Goal: Task Accomplishment & Management: Use online tool/utility

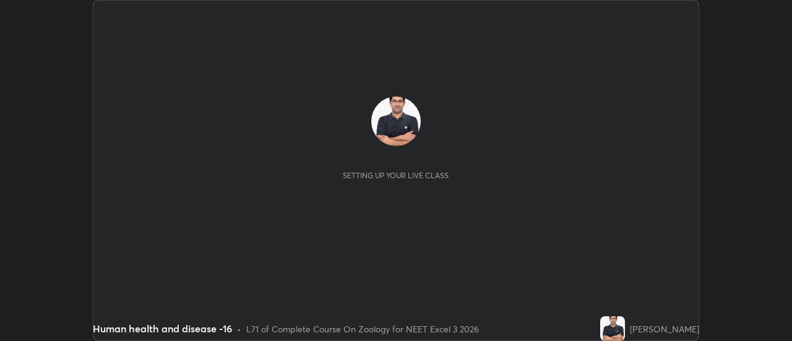
scroll to position [341, 791]
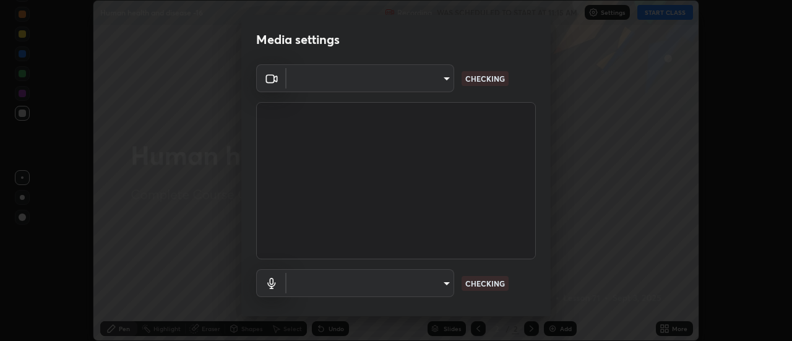
type input "cf8053163bb2f7d6ecf3d6bd7b4235d237b850a42bc303a0614f26eb784a67d0"
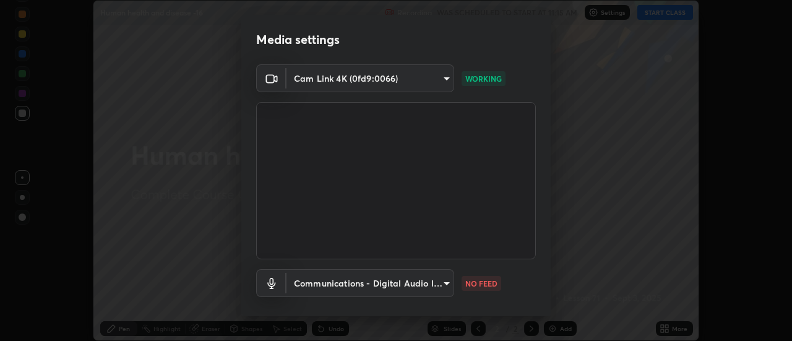
click at [447, 287] on body "Erase all Human health and disease -16 Recording WAS SCHEDULED TO START AT 11:1…" at bounding box center [396, 170] width 792 height 341
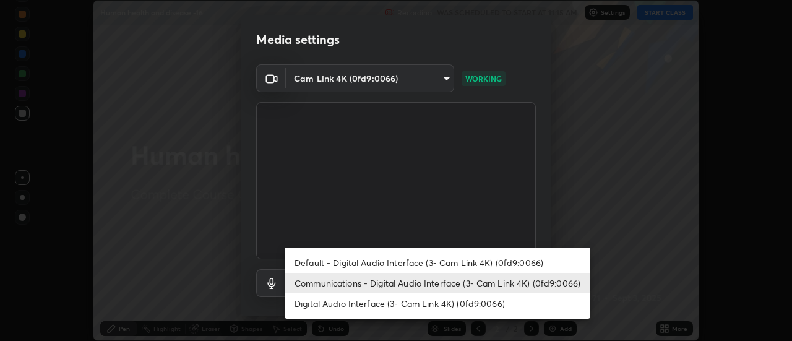
click at [443, 264] on li "Default - Digital Audio Interface (3- Cam Link 4K) (0fd9:0066)" at bounding box center [438, 262] width 306 height 20
type input "default"
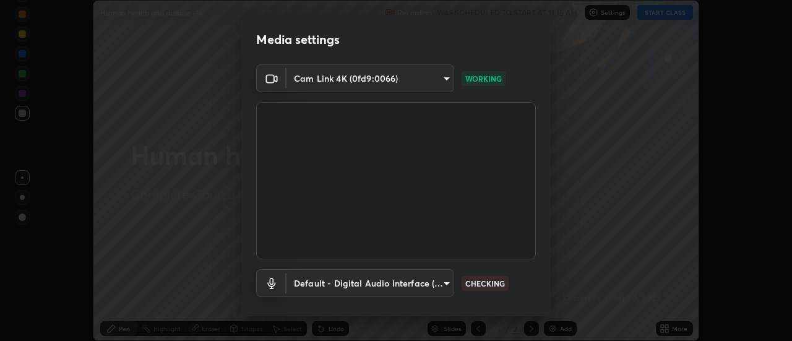
scroll to position [65, 0]
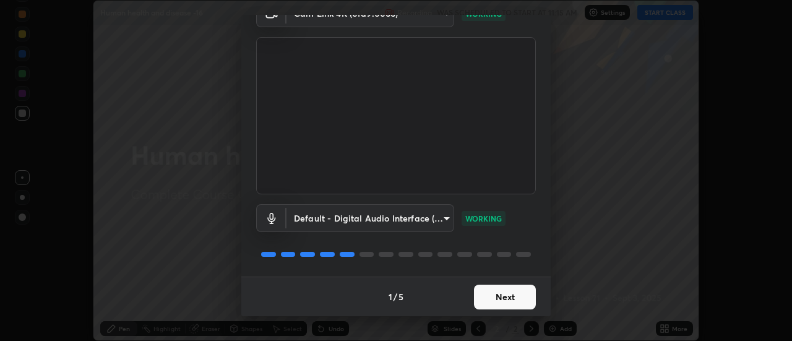
click at [513, 299] on button "Next" at bounding box center [505, 297] width 62 height 25
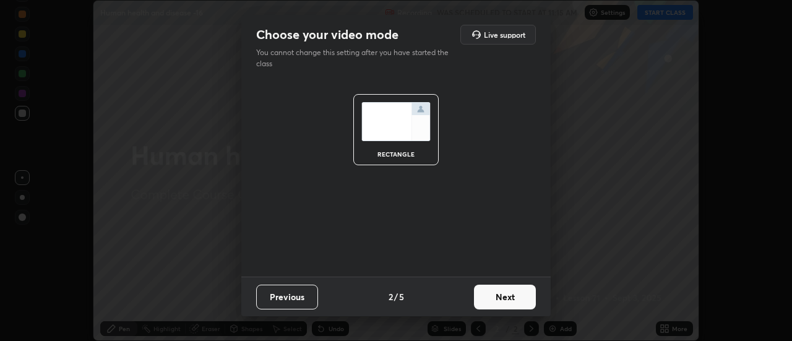
scroll to position [0, 0]
click at [515, 300] on button "Next" at bounding box center [505, 297] width 62 height 25
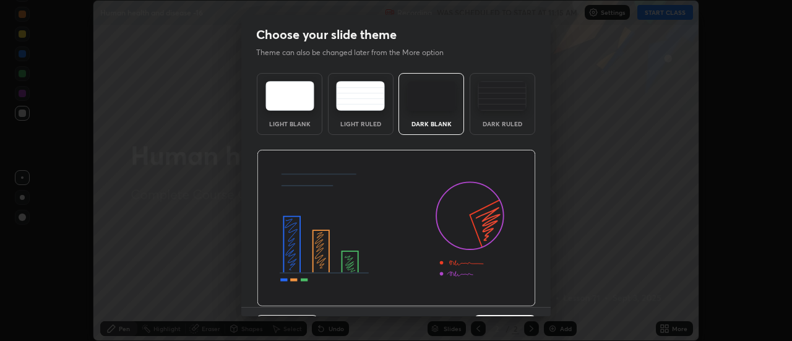
scroll to position [30, 0]
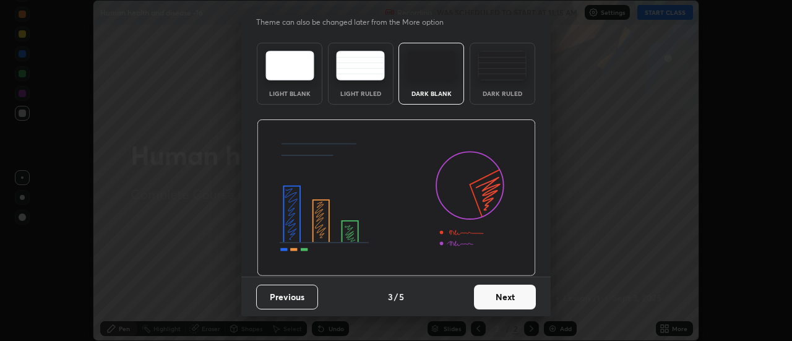
click at [514, 295] on button "Next" at bounding box center [505, 297] width 62 height 25
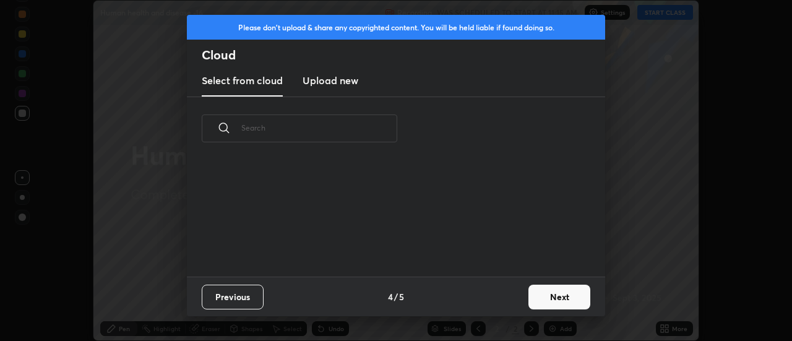
scroll to position [116, 397]
click at [547, 292] on button "Next" at bounding box center [559, 297] width 62 height 25
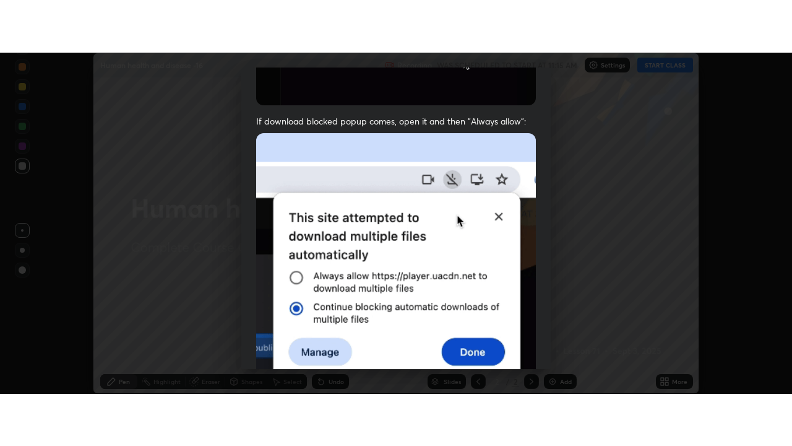
scroll to position [317, 0]
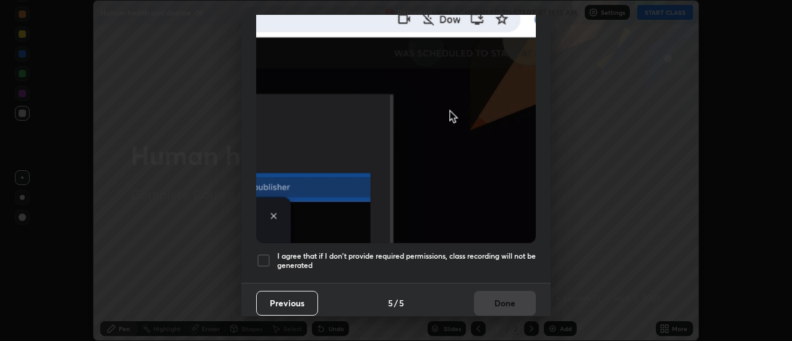
click at [269, 253] on div at bounding box center [263, 260] width 15 height 15
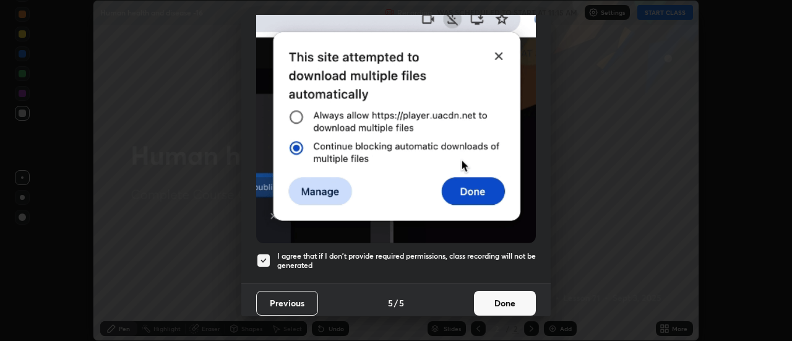
click at [502, 296] on button "Done" at bounding box center [505, 303] width 62 height 25
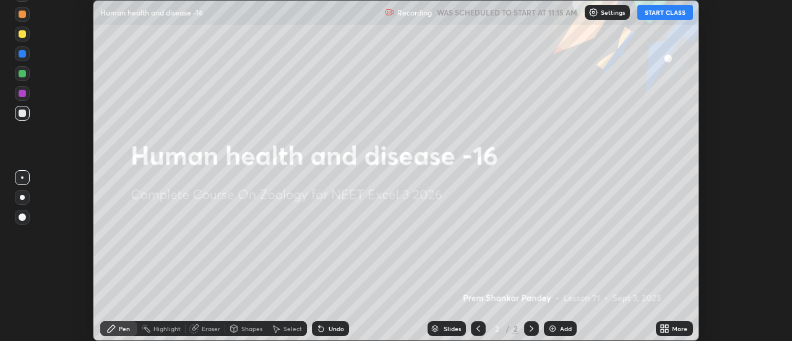
click at [673, 14] on button "START CLASS" at bounding box center [665, 12] width 56 height 15
click at [666, 327] on icon at bounding box center [667, 326] width 3 height 3
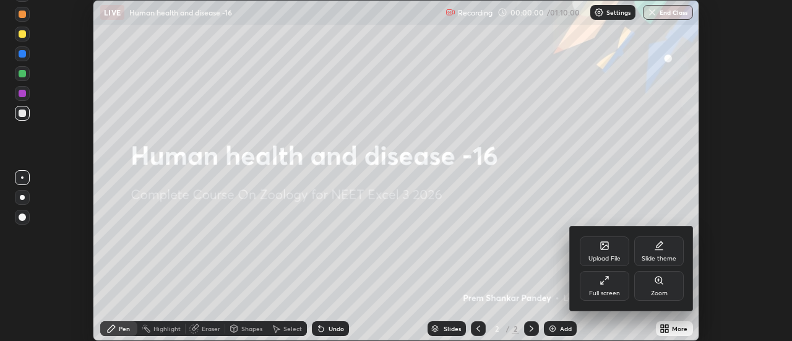
click at [613, 282] on div "Full screen" at bounding box center [605, 286] width 50 height 30
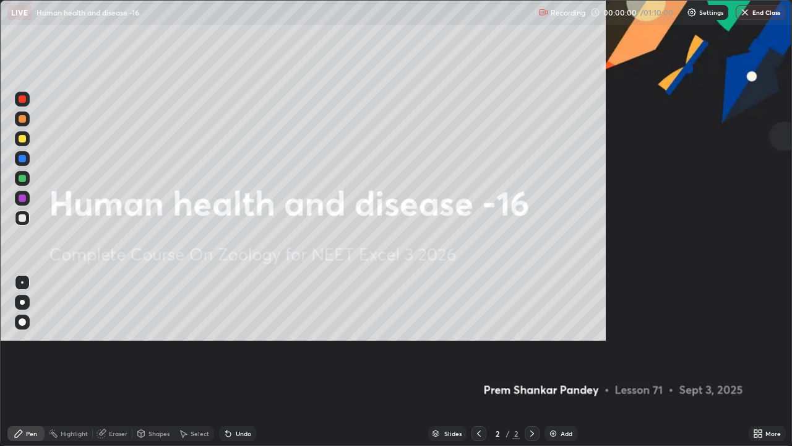
scroll to position [446, 792]
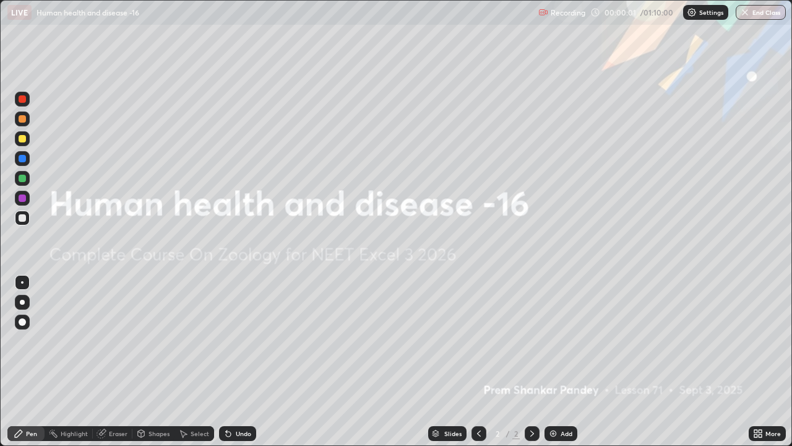
click at [553, 340] on img at bounding box center [553, 433] width 10 height 10
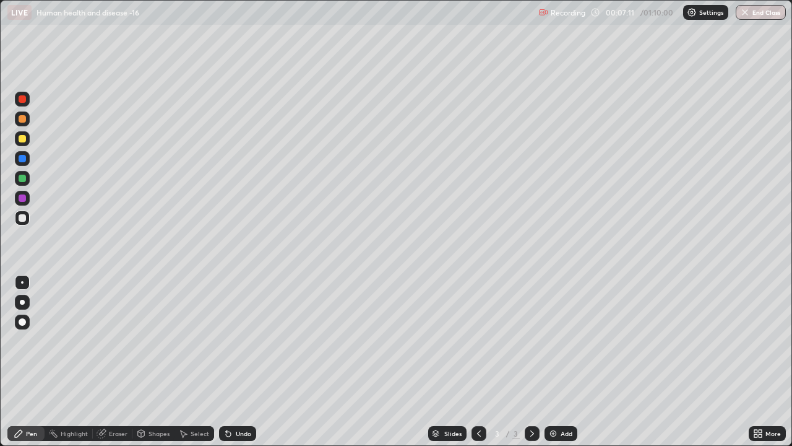
click at [22, 302] on div at bounding box center [22, 302] width 5 height 5
click at [22, 300] on div at bounding box center [22, 302] width 5 height 5
click at [24, 119] on div at bounding box center [22, 118] width 7 height 7
click at [23, 120] on div at bounding box center [22, 118] width 7 height 7
click at [24, 216] on div at bounding box center [22, 217] width 7 height 7
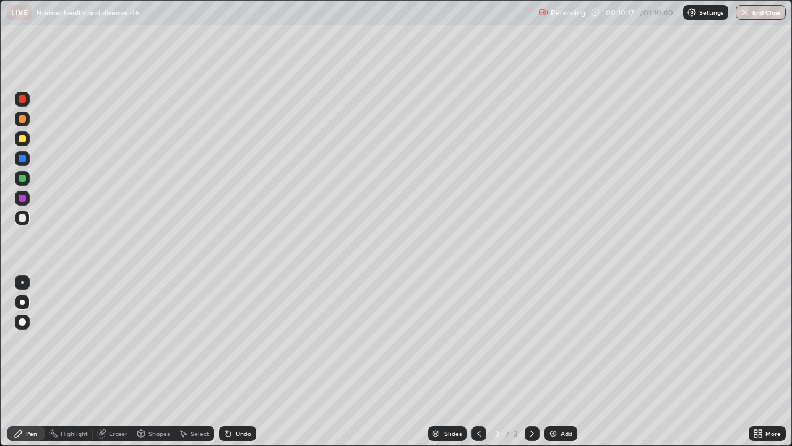
click at [24, 216] on div at bounding box center [22, 217] width 7 height 7
click at [226, 340] on icon at bounding box center [228, 433] width 5 height 5
click at [548, 340] on img at bounding box center [553, 433] width 10 height 10
click at [24, 99] on div at bounding box center [22, 98] width 7 height 7
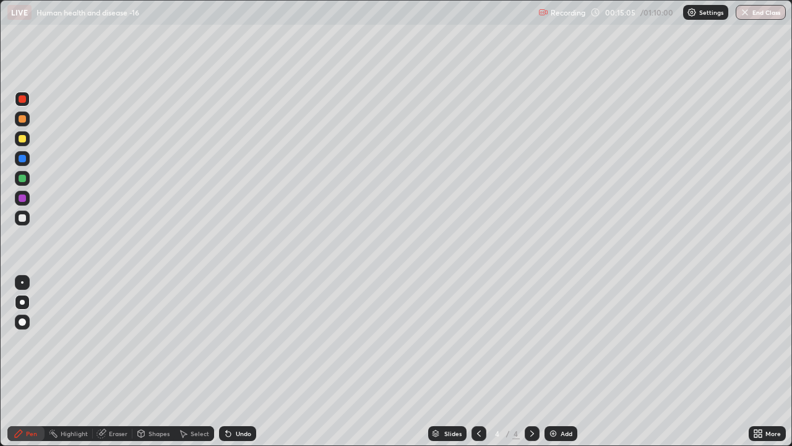
click at [24, 98] on div at bounding box center [22, 98] width 7 height 7
click at [24, 139] on div at bounding box center [22, 138] width 7 height 7
click at [25, 137] on div at bounding box center [22, 138] width 7 height 7
click at [21, 178] on div at bounding box center [22, 178] width 7 height 7
click at [23, 196] on div at bounding box center [22, 197] width 7 height 7
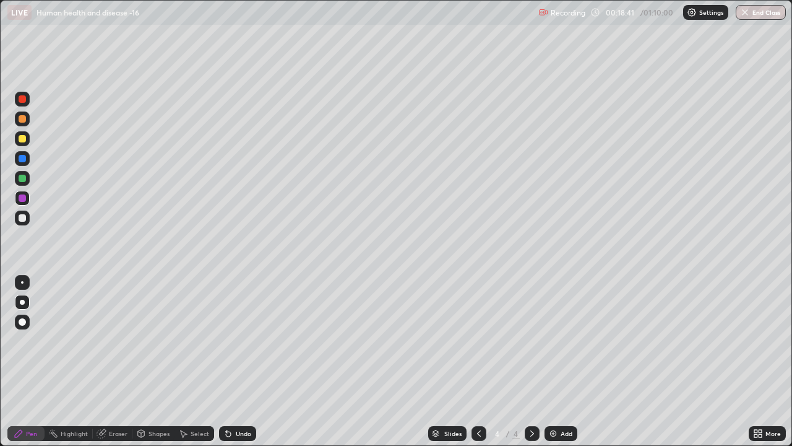
click at [21, 217] on div at bounding box center [22, 217] width 7 height 7
click at [478, 340] on icon at bounding box center [479, 433] width 10 height 10
click at [551, 340] on img at bounding box center [553, 433] width 10 height 10
click at [25, 118] on div at bounding box center [22, 118] width 7 height 7
click at [23, 217] on div at bounding box center [22, 217] width 7 height 7
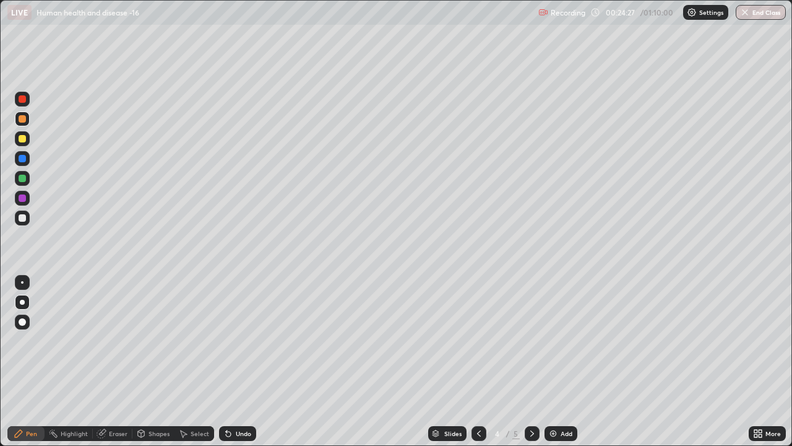
click at [20, 216] on div at bounding box center [22, 217] width 7 height 7
click at [229, 340] on icon at bounding box center [228, 433] width 5 height 5
click at [227, 340] on icon at bounding box center [228, 433] width 5 height 5
click at [22, 178] on div at bounding box center [22, 178] width 7 height 7
click at [23, 217] on div at bounding box center [22, 217] width 7 height 7
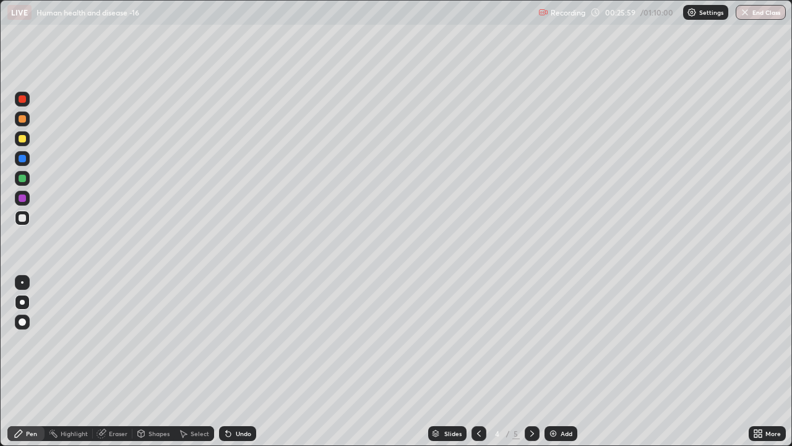
click at [25, 119] on div at bounding box center [22, 118] width 7 height 7
click at [116, 340] on div "Eraser" at bounding box center [118, 433] width 19 height 6
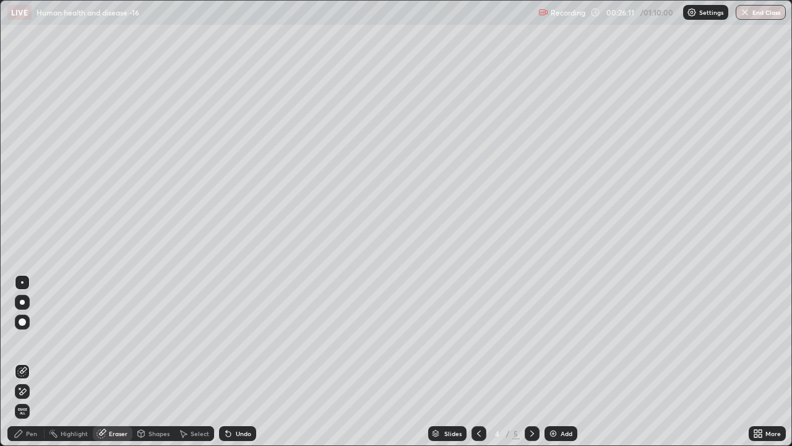
click at [33, 340] on div "Pen" at bounding box center [31, 433] width 11 height 6
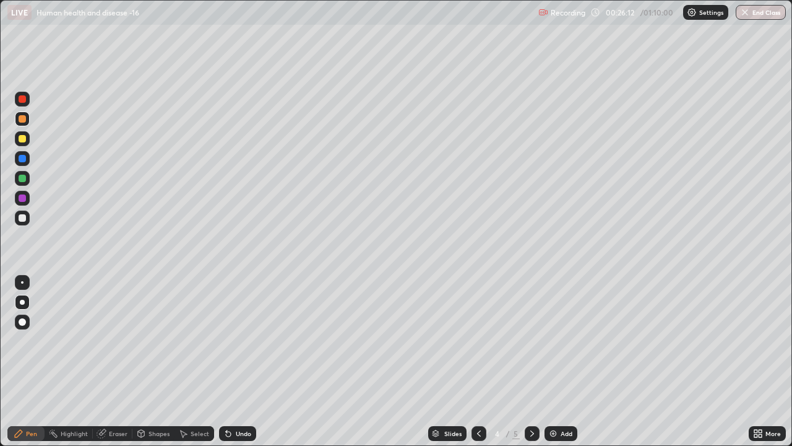
click at [25, 218] on div at bounding box center [22, 217] width 7 height 7
click at [22, 119] on div at bounding box center [22, 118] width 7 height 7
click at [24, 117] on div at bounding box center [22, 118] width 7 height 7
click at [22, 217] on div at bounding box center [22, 217] width 7 height 7
click at [23, 217] on div at bounding box center [22, 217] width 7 height 7
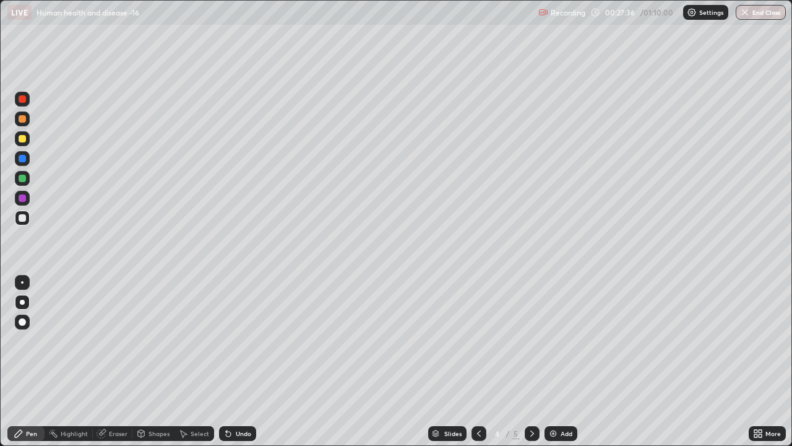
click at [22, 139] on div at bounding box center [22, 138] width 7 height 7
click at [23, 117] on div at bounding box center [22, 118] width 7 height 7
click at [24, 179] on div at bounding box center [22, 178] width 7 height 7
click at [477, 340] on icon at bounding box center [479, 433] width 4 height 6
click at [525, 340] on div at bounding box center [532, 433] width 15 height 15
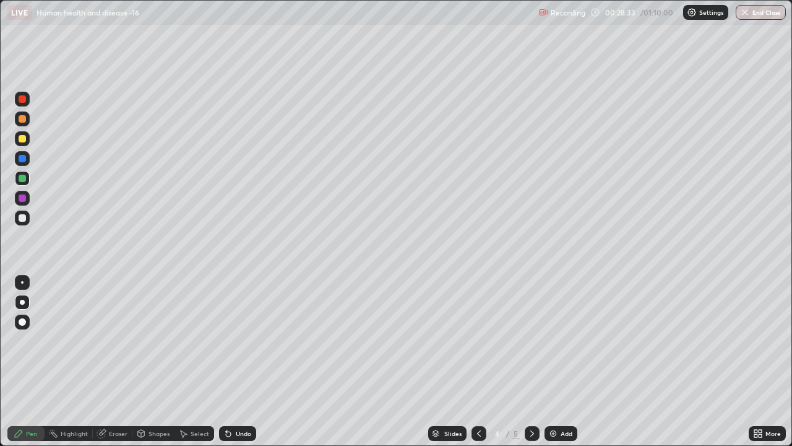
click at [532, 340] on icon at bounding box center [532, 433] width 4 height 6
click at [530, 340] on icon at bounding box center [532, 433] width 10 height 10
click at [550, 340] on img at bounding box center [553, 433] width 10 height 10
click at [478, 340] on icon at bounding box center [479, 433] width 10 height 10
click at [477, 340] on icon at bounding box center [479, 433] width 4 height 6
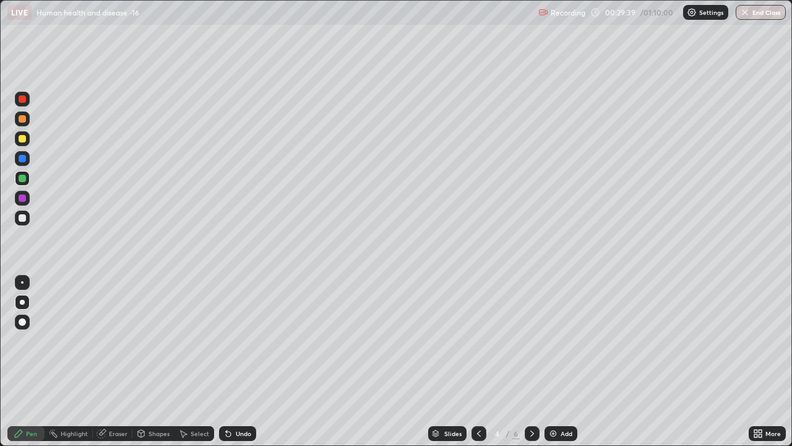
click at [21, 217] on div at bounding box center [22, 217] width 7 height 7
click at [226, 340] on icon at bounding box center [228, 433] width 5 height 5
click at [227, 340] on icon at bounding box center [228, 433] width 5 height 5
click at [233, 340] on div "Undo" at bounding box center [237, 433] width 37 height 15
click at [123, 340] on div "Eraser" at bounding box center [118, 433] width 19 height 6
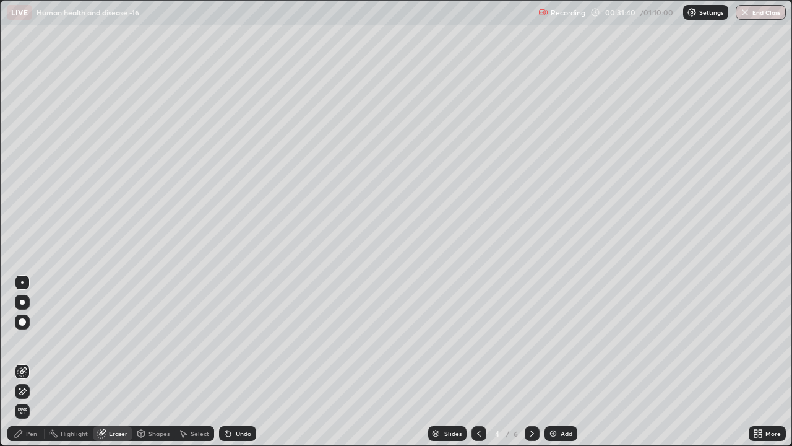
click at [35, 340] on div "Pen" at bounding box center [31, 433] width 11 height 6
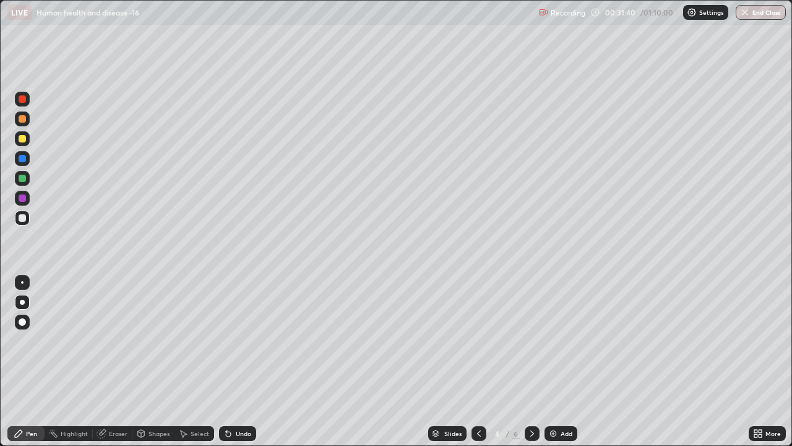
click at [23, 218] on div at bounding box center [22, 217] width 7 height 7
click at [22, 118] on div at bounding box center [22, 118] width 7 height 7
click at [22, 95] on div at bounding box center [22, 98] width 7 height 7
click at [530, 340] on icon at bounding box center [532, 433] width 10 height 10
click at [532, 340] on icon at bounding box center [532, 433] width 10 height 10
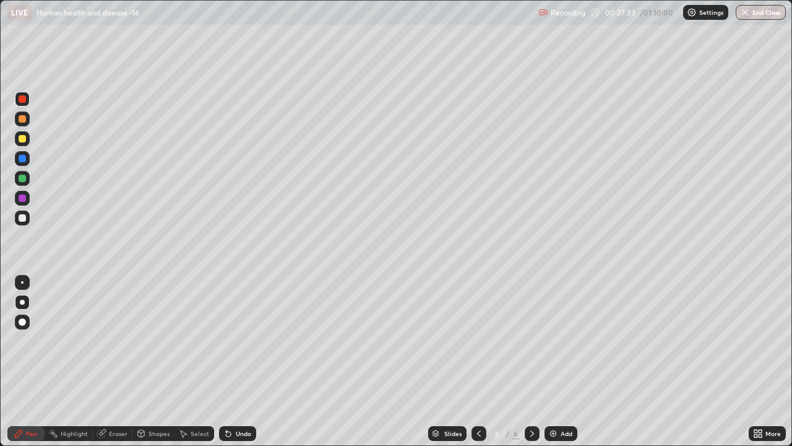
click at [25, 218] on div at bounding box center [22, 217] width 7 height 7
click at [24, 215] on div at bounding box center [22, 217] width 7 height 7
click at [23, 179] on div at bounding box center [22, 178] width 7 height 7
click at [22, 177] on div at bounding box center [22, 178] width 7 height 7
click at [22, 220] on div at bounding box center [22, 217] width 7 height 7
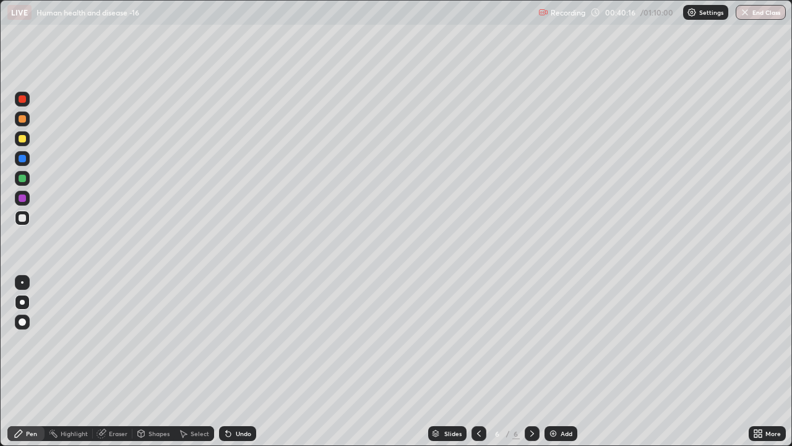
click at [23, 221] on div at bounding box center [22, 217] width 7 height 7
click at [226, 340] on icon at bounding box center [228, 433] width 5 height 5
click at [227, 340] on icon at bounding box center [228, 433] width 5 height 5
click at [550, 340] on img at bounding box center [553, 433] width 10 height 10
click at [22, 139] on div at bounding box center [22, 138] width 7 height 7
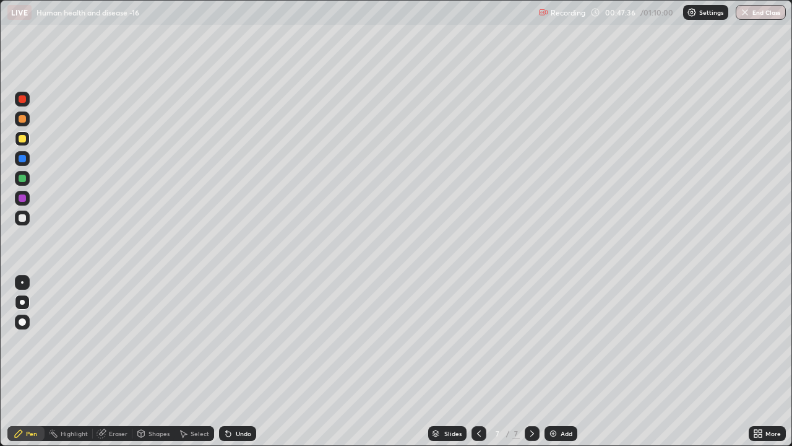
click at [22, 139] on div at bounding box center [22, 138] width 7 height 7
click at [226, 340] on icon at bounding box center [228, 433] width 5 height 5
click at [224, 340] on icon at bounding box center [228, 433] width 10 height 10
click at [22, 178] on div at bounding box center [22, 178] width 7 height 7
click at [20, 178] on div at bounding box center [22, 178] width 7 height 7
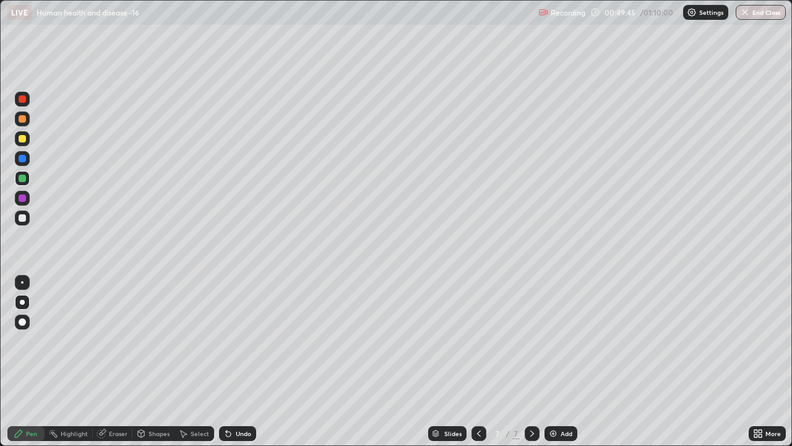
click at [22, 118] on div at bounding box center [22, 118] width 7 height 7
click at [25, 97] on div at bounding box center [22, 98] width 7 height 7
click at [24, 97] on div at bounding box center [22, 98] width 7 height 7
click at [24, 119] on div at bounding box center [22, 118] width 7 height 7
click at [25, 119] on div at bounding box center [22, 118] width 7 height 7
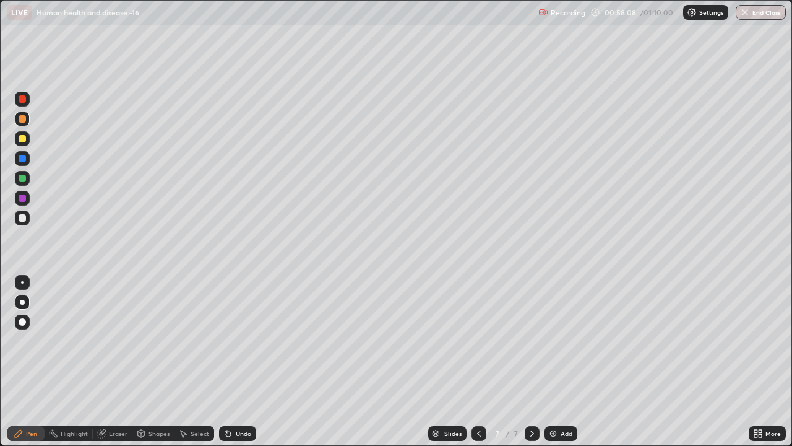
click at [551, 340] on img at bounding box center [553, 433] width 10 height 10
click at [21, 217] on div at bounding box center [22, 217] width 7 height 7
click at [25, 178] on div at bounding box center [22, 178] width 7 height 7
click at [24, 118] on div at bounding box center [22, 118] width 7 height 7
click at [23, 217] on div at bounding box center [22, 217] width 7 height 7
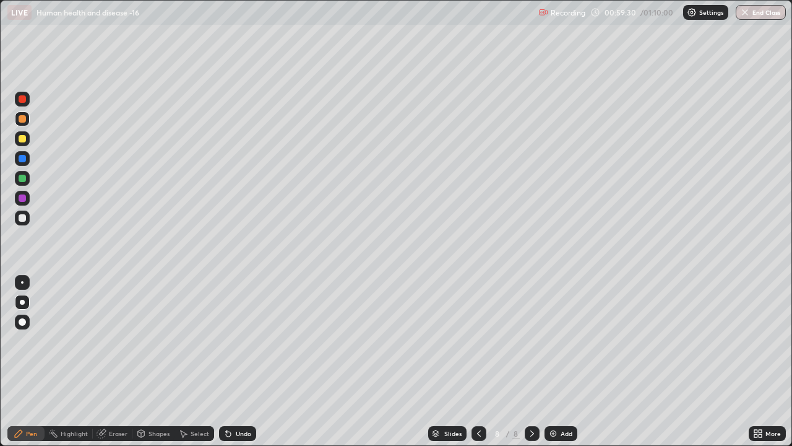
click at [22, 217] on div at bounding box center [22, 217] width 7 height 7
click at [22, 178] on div at bounding box center [22, 178] width 7 height 7
click at [24, 178] on div at bounding box center [22, 178] width 7 height 7
click at [23, 199] on div at bounding box center [22, 197] width 7 height 7
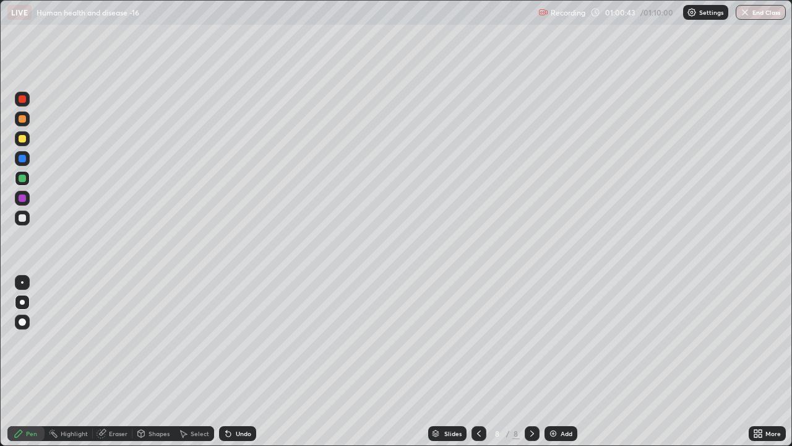
click at [22, 198] on div at bounding box center [22, 197] width 7 height 7
click at [755, 17] on button "End Class" at bounding box center [761, 12] width 49 height 15
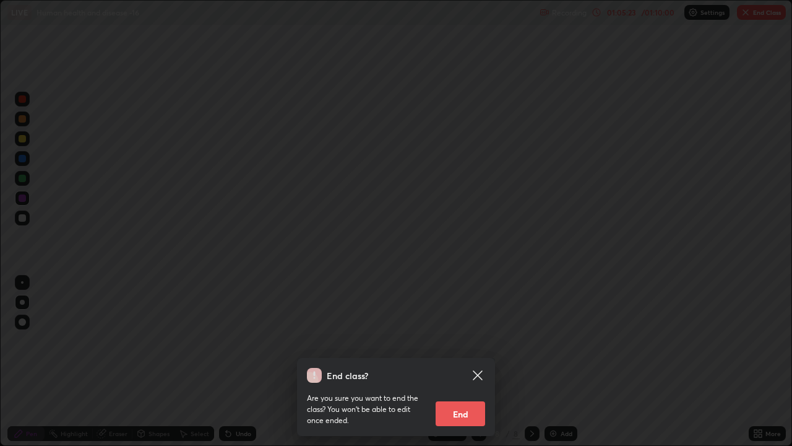
click at [466, 340] on button "End" at bounding box center [461, 413] width 50 height 25
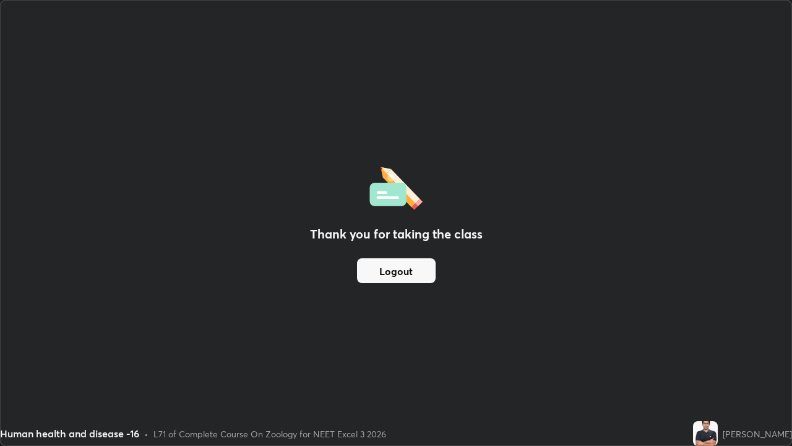
click at [400, 268] on button "Logout" at bounding box center [396, 270] width 79 height 25
click at [392, 271] on button "Logout" at bounding box center [396, 270] width 79 height 25
